Goal: Task Accomplishment & Management: Complete application form

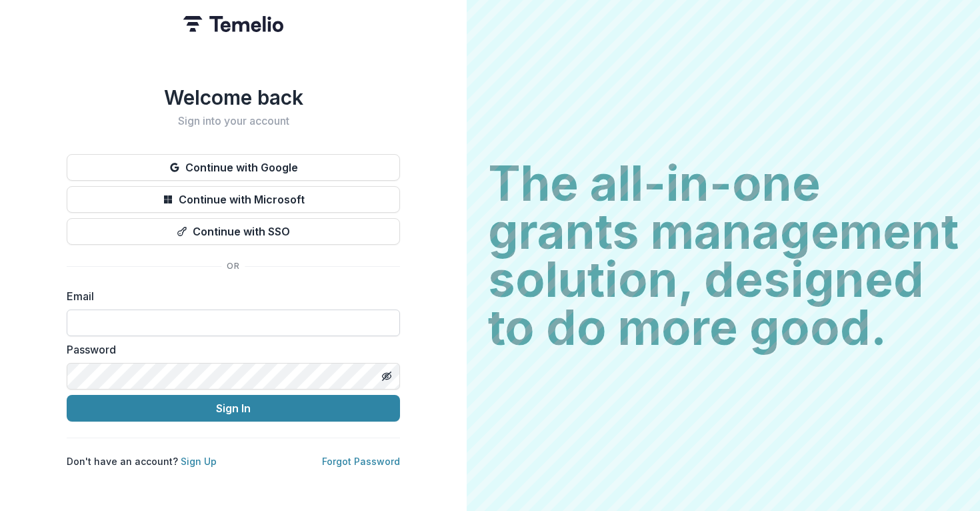
click at [320, 309] on input at bounding box center [233, 322] width 333 height 27
type input "**********"
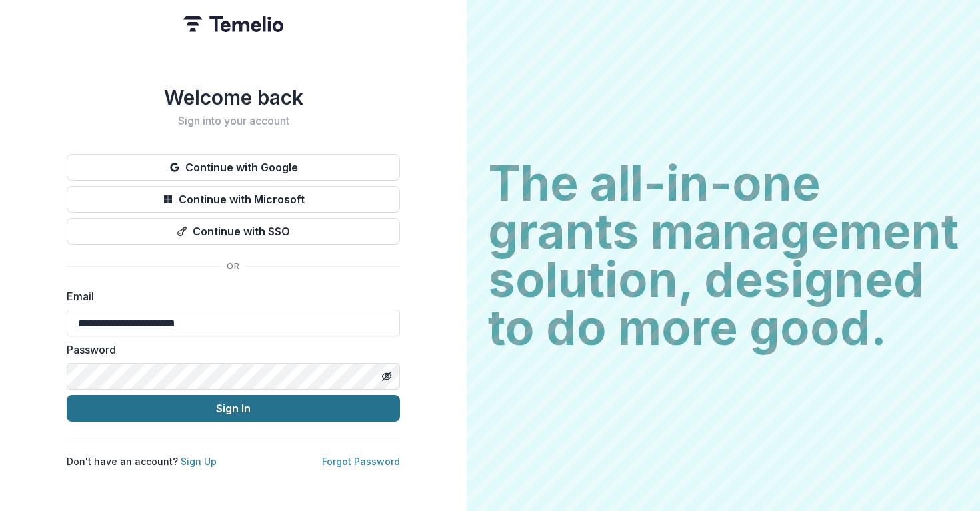
click at [100, 398] on button "Sign In" at bounding box center [233, 408] width 333 height 27
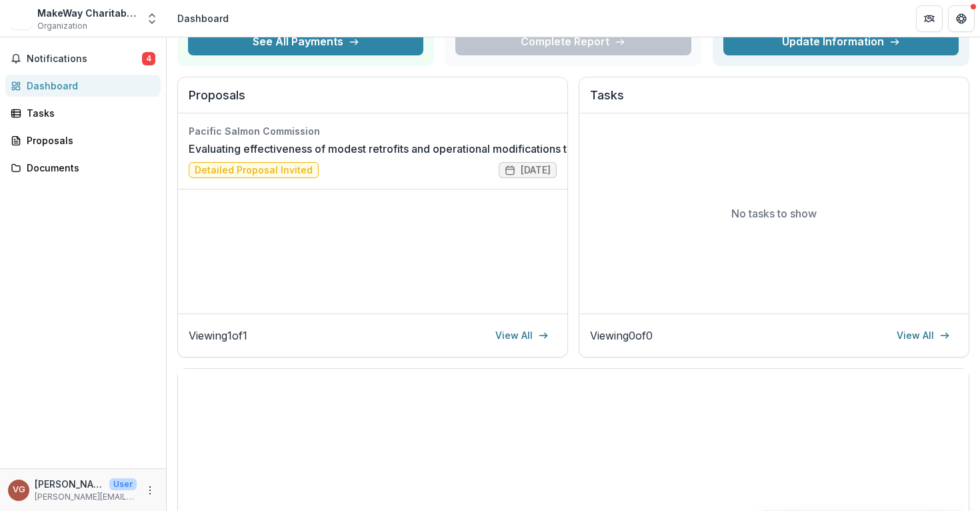
scroll to position [125, 0]
click at [509, 335] on link "View All" at bounding box center [521, 336] width 69 height 21
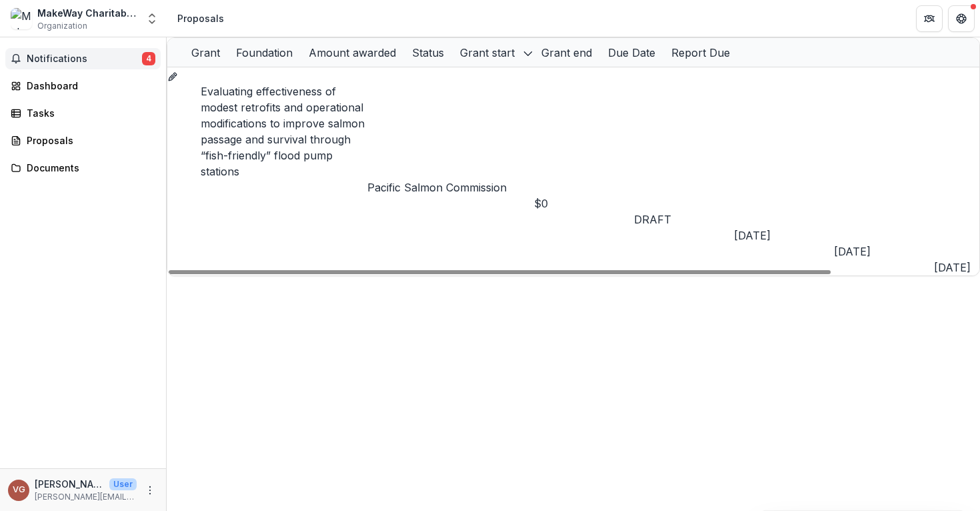
click at [79, 51] on button "Notifications 4" at bounding box center [82, 58] width 155 height 21
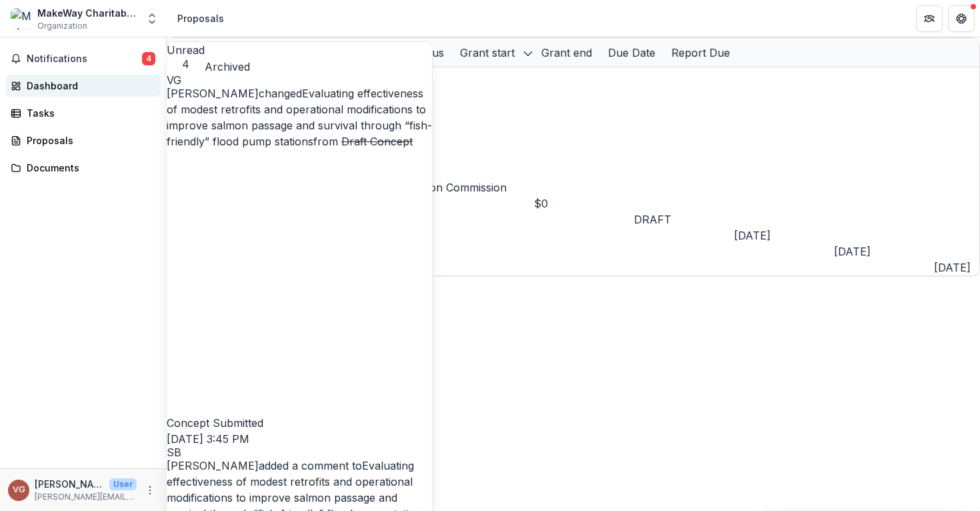
click at [55, 86] on div "Dashboard" at bounding box center [88, 86] width 123 height 14
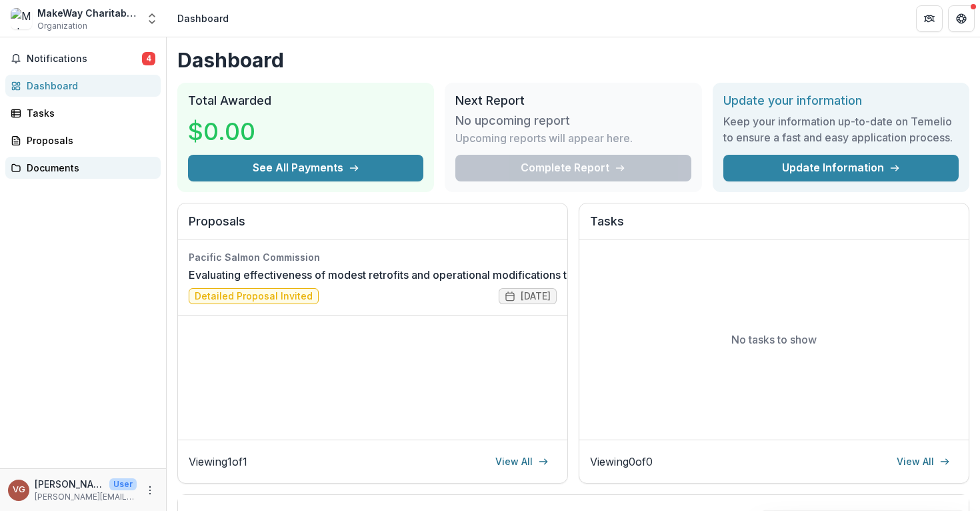
click at [38, 174] on div "Documents" at bounding box center [88, 168] width 123 height 14
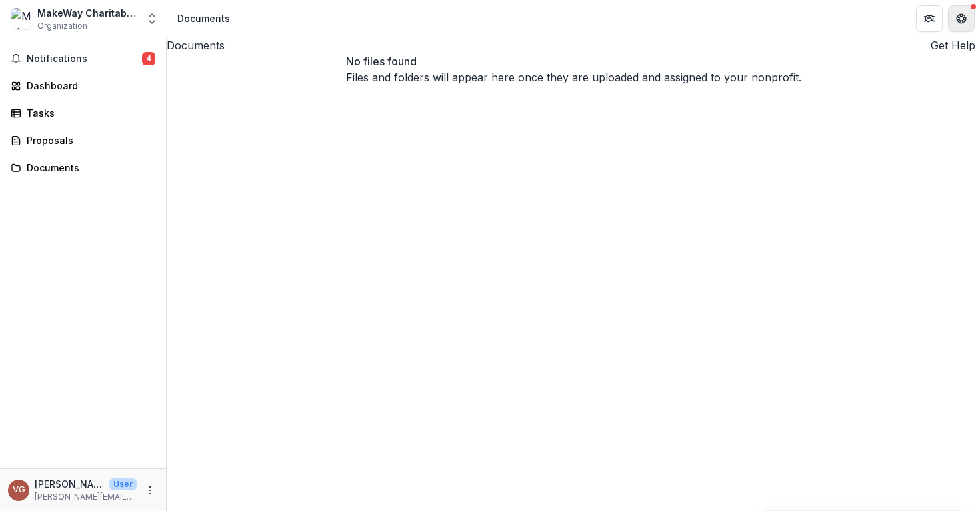
click at [970, 24] on button "Get Help" at bounding box center [961, 18] width 27 height 27
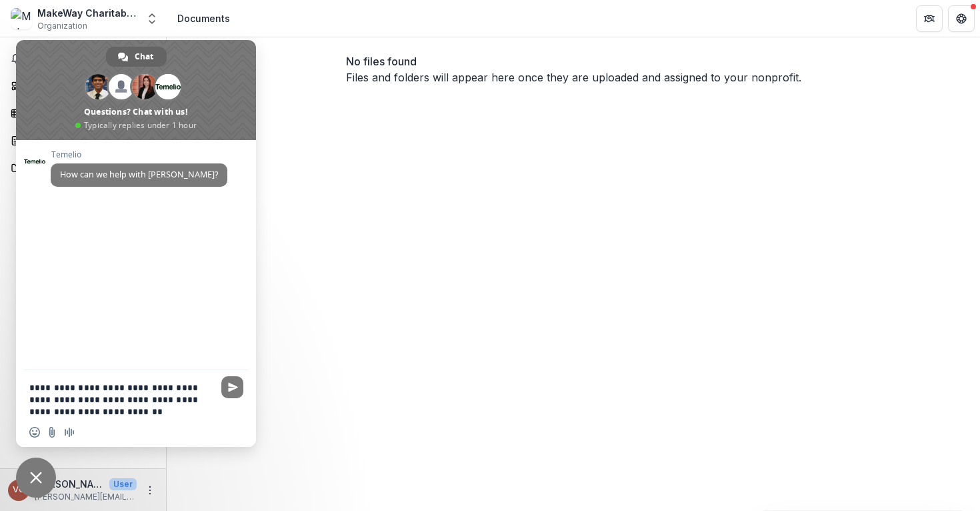
type textarea "**********"
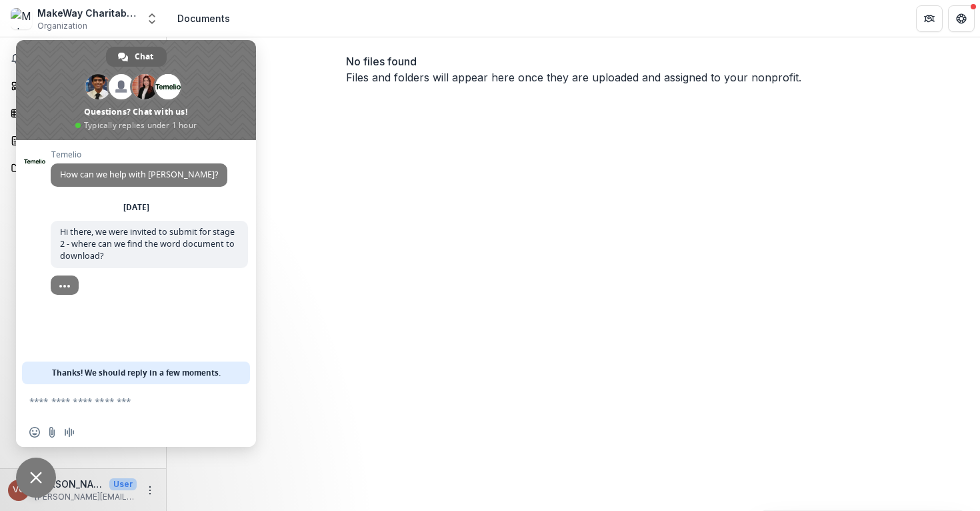
click at [191, 19] on div "Documents" at bounding box center [203, 18] width 53 height 14
click at [156, 23] on icon "Open entity switcher" at bounding box center [151, 18] width 13 height 13
click at [363, 152] on div "Documents No files found Files and folders will appear here once they are uploa…" at bounding box center [574, 273] width 814 height 473
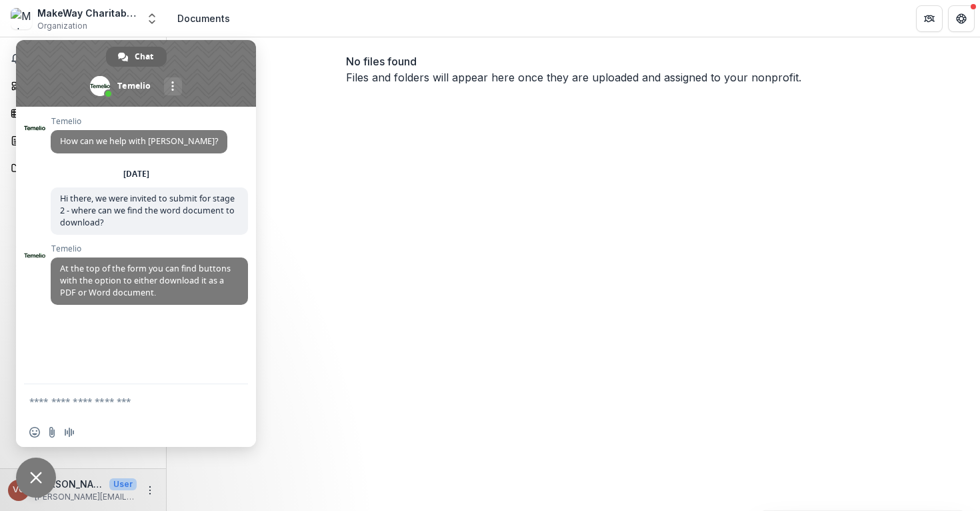
drag, startPoint x: 219, startPoint y: 61, endPoint x: 408, endPoint y: 51, distance: 189.0
click at [408, 51] on body "Skip to content MakeWay Charitable Society - Resilient Waters Organization Nonp…" at bounding box center [490, 255] width 980 height 511
click at [247, 13] on header "Documents" at bounding box center [574, 18] width 814 height 37
click at [38, 477] on span "Close chat" at bounding box center [36, 477] width 12 height 12
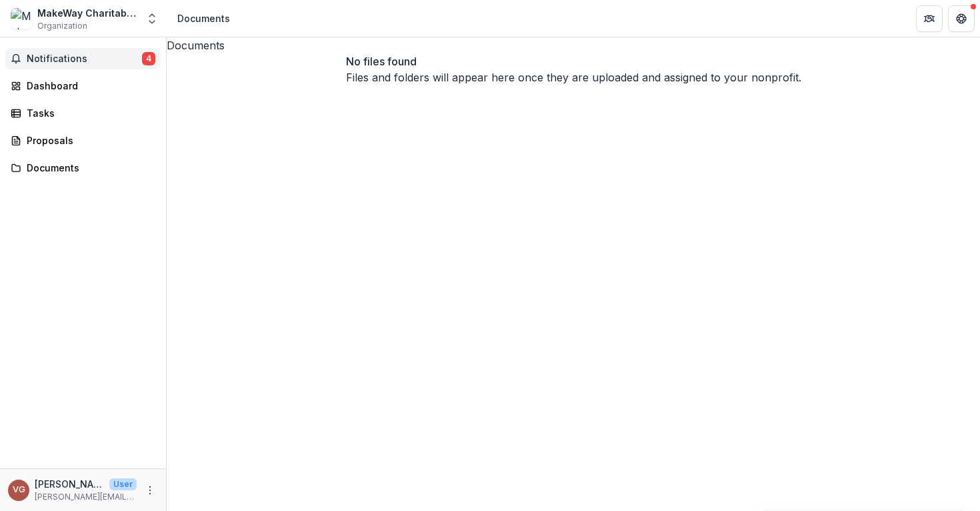
click at [74, 58] on span "Notifications" at bounding box center [84, 58] width 115 height 11
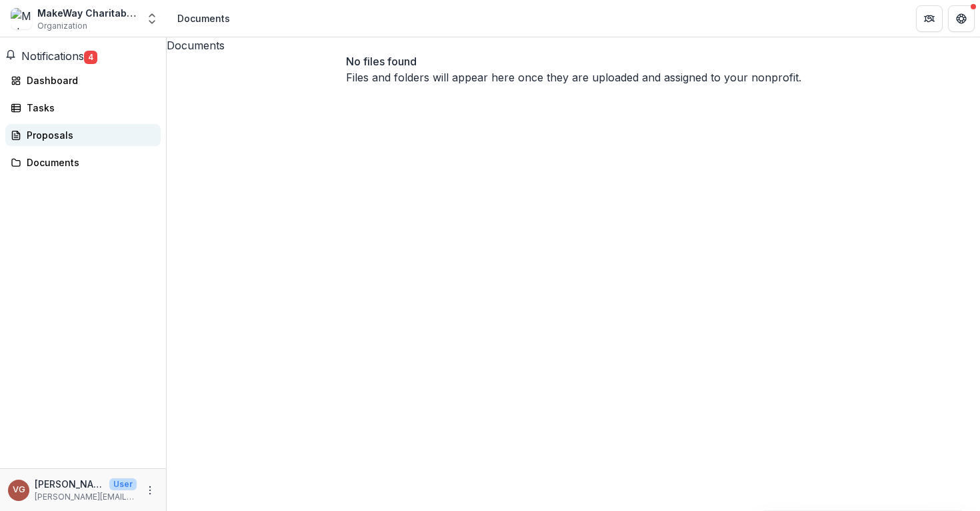
click at [59, 142] on div "Proposals" at bounding box center [88, 135] width 123 height 14
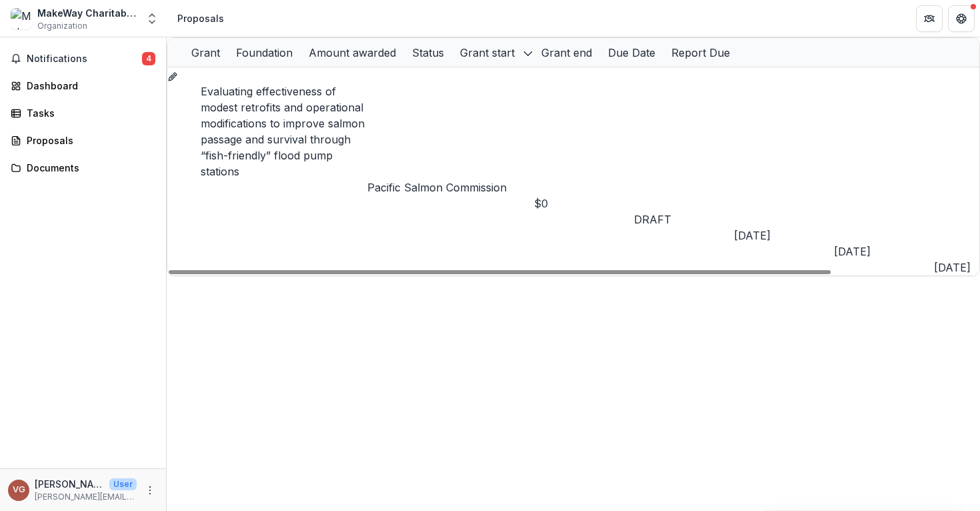
click at [315, 91] on link "Evaluating effectiveness of modest retrofits and operational modifications to i…" at bounding box center [283, 131] width 164 height 93
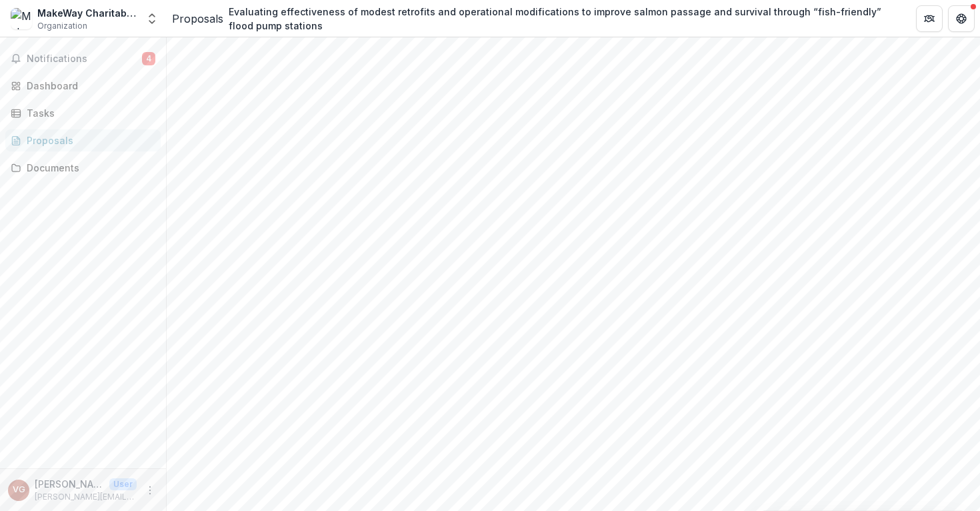
scroll to position [1544, 0]
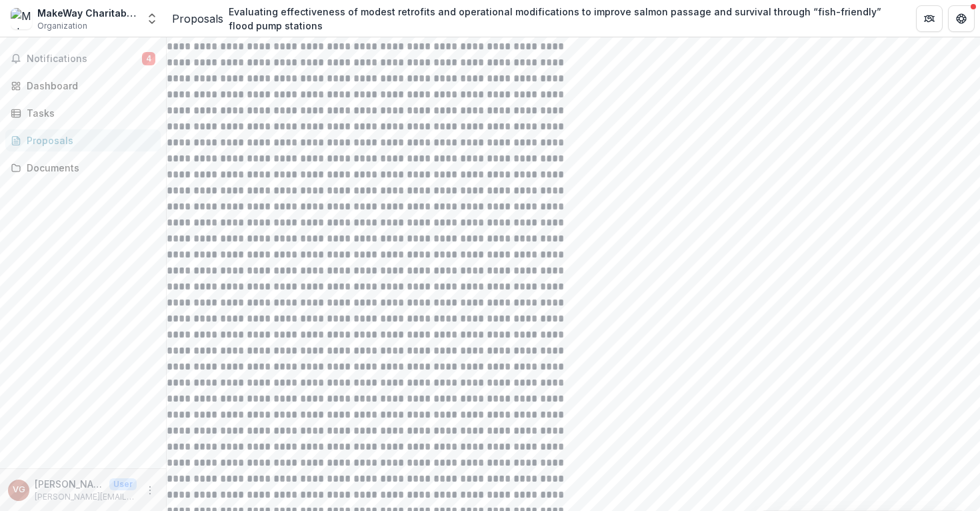
scroll to position [2983, 0]
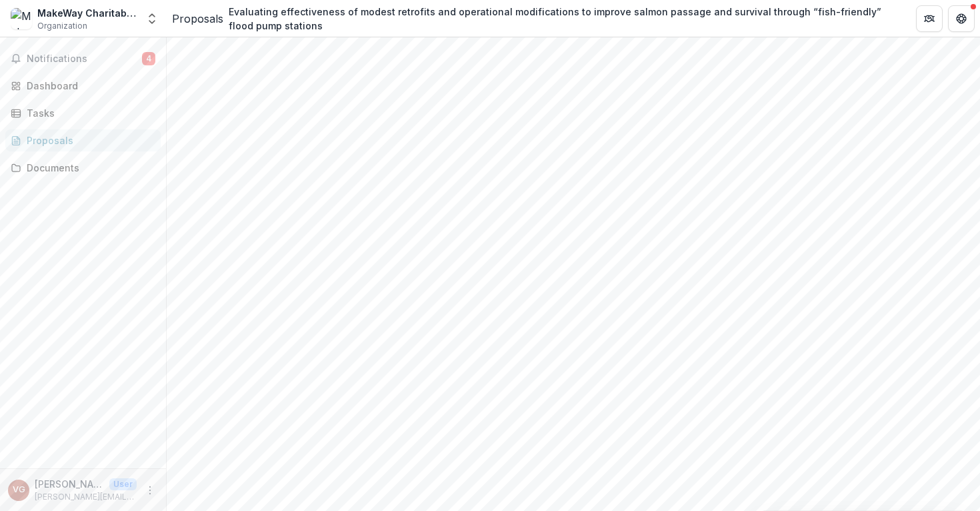
scroll to position [289, 0]
